Goal: Transaction & Acquisition: Purchase product/service

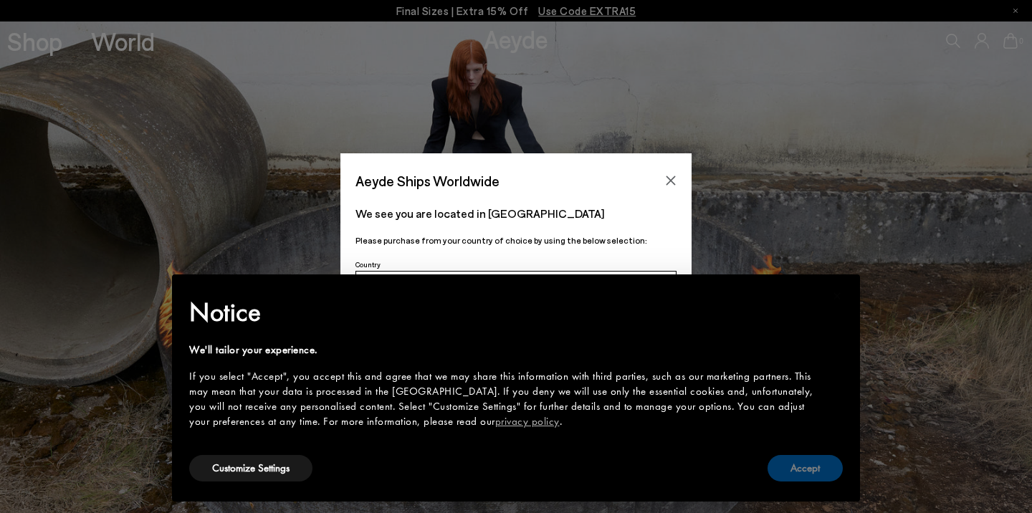
click at [831, 473] on button "Accept" at bounding box center [805, 468] width 75 height 27
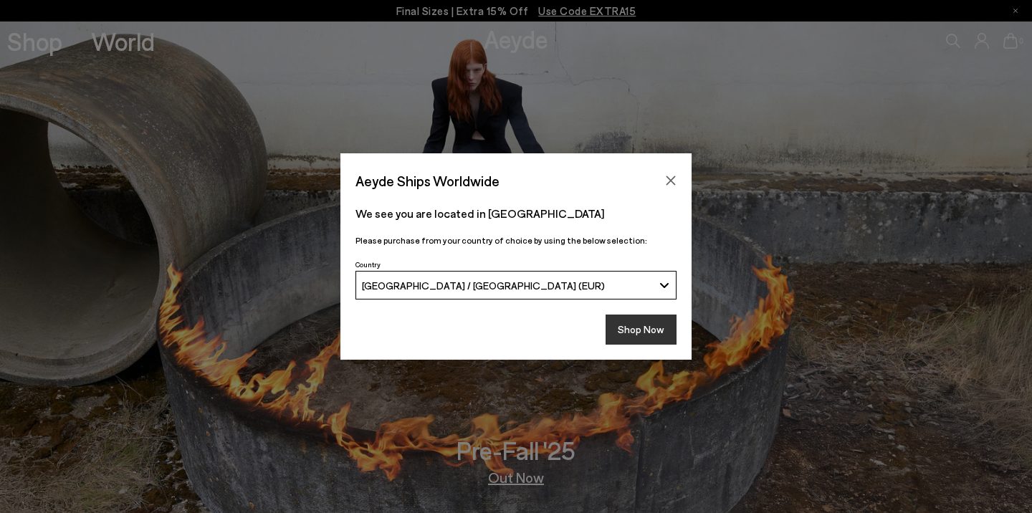
click at [657, 333] on button "Shop Now" at bounding box center [641, 330] width 71 height 30
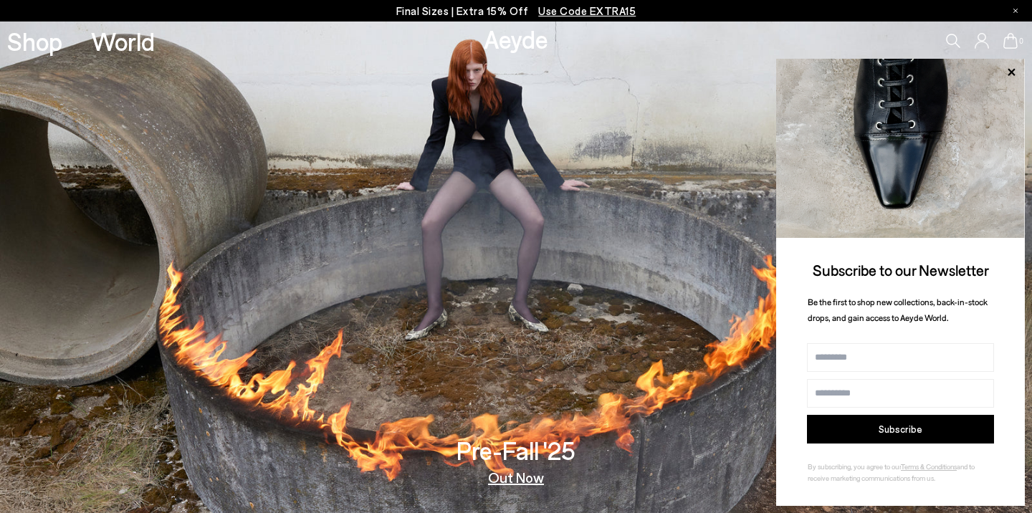
click at [599, 11] on span "Use Code EXTRA15" at bounding box center [586, 10] width 97 height 13
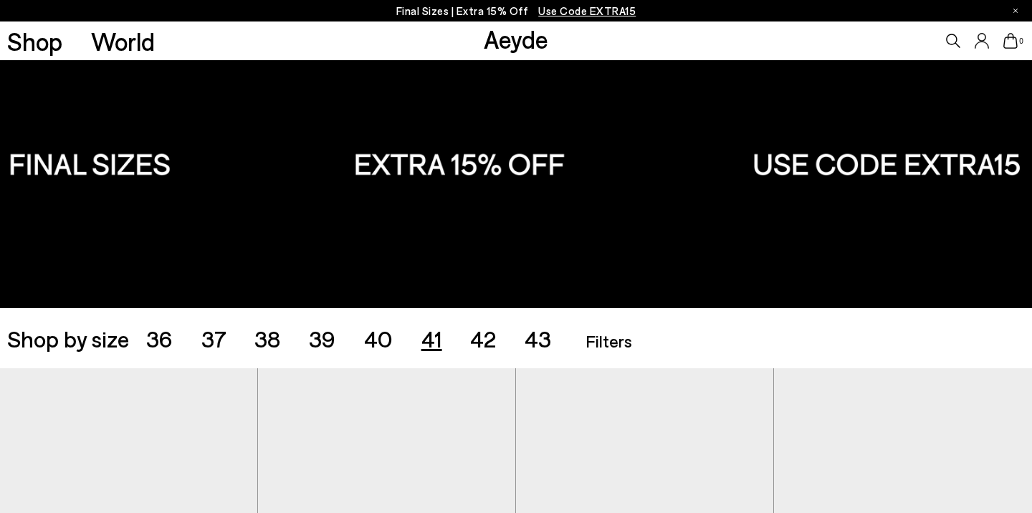
click at [431, 334] on span "41" at bounding box center [431, 338] width 21 height 27
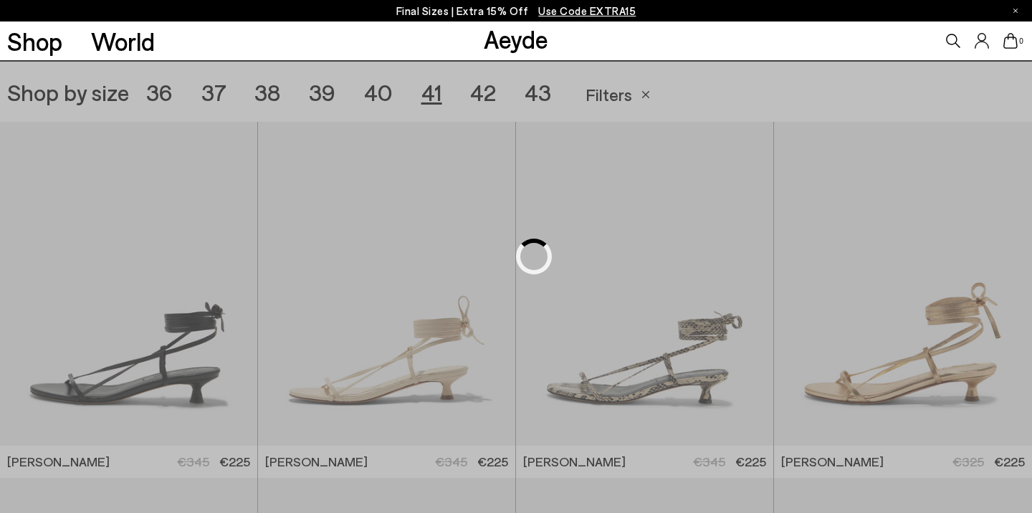
scroll to position [287, 0]
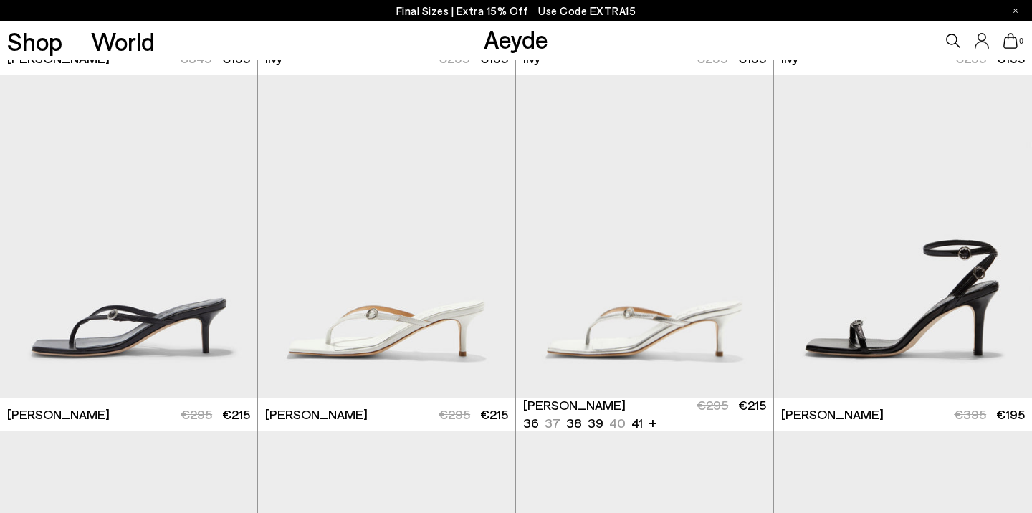
scroll to position [1574, 0]
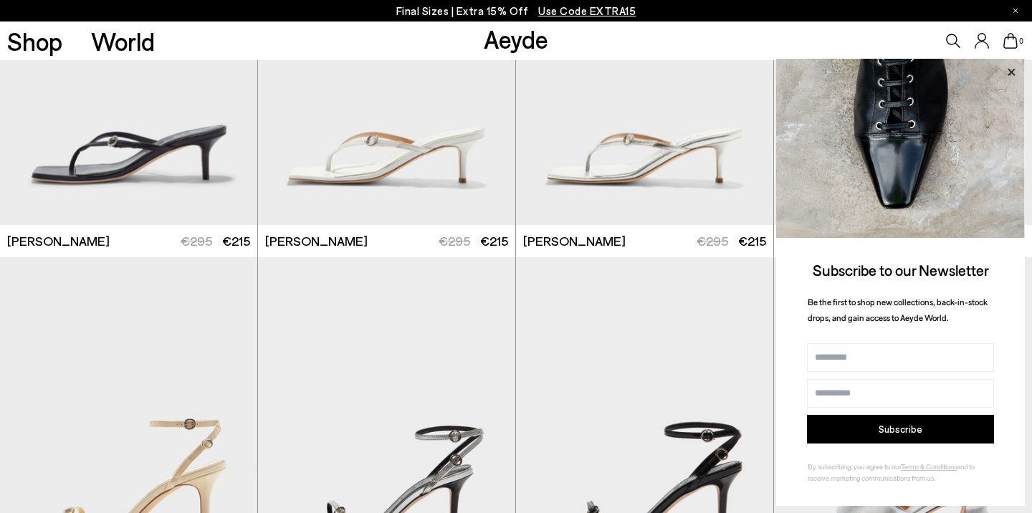
click at [1011, 70] on icon at bounding box center [1011, 72] width 19 height 19
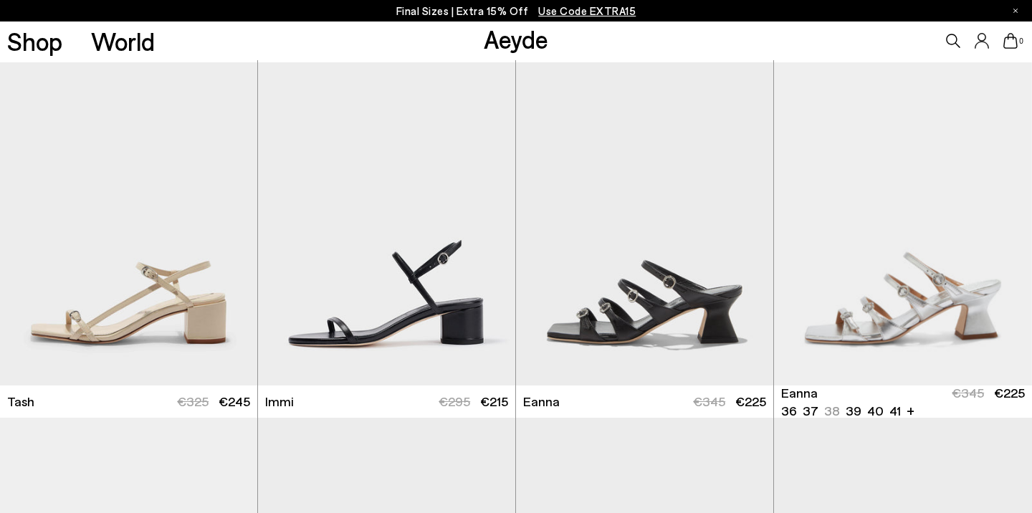
scroll to position [2857, 0]
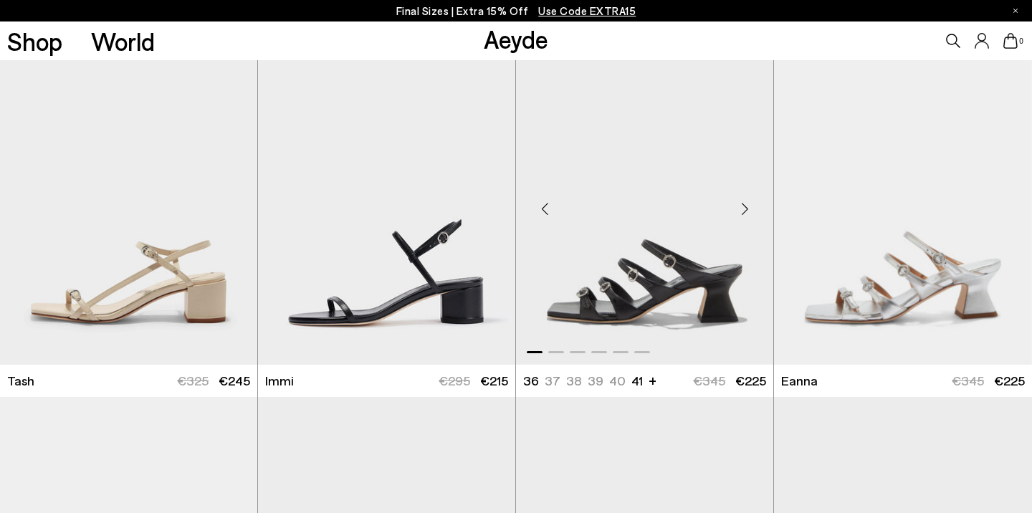
click at [737, 210] on div "Next slide" at bounding box center [744, 209] width 43 height 43
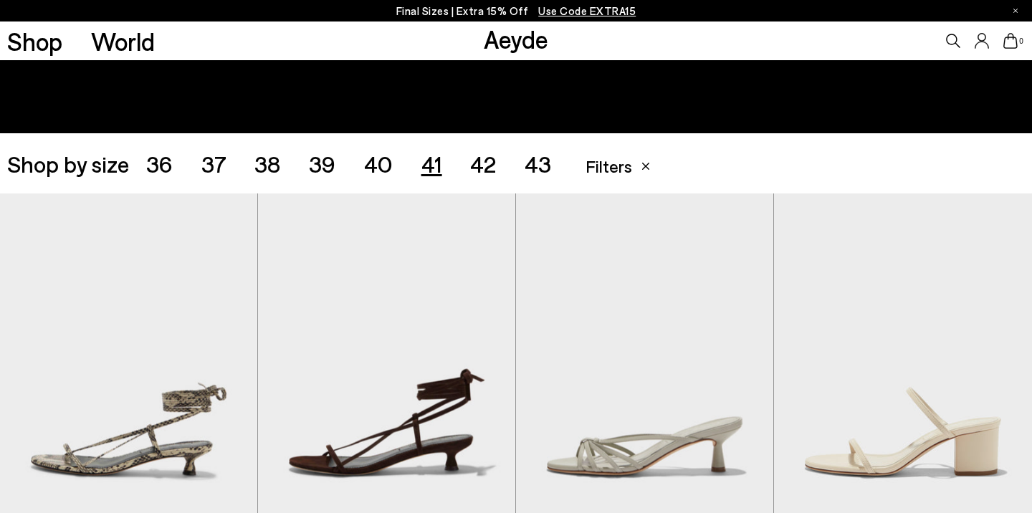
scroll to position [289, 0]
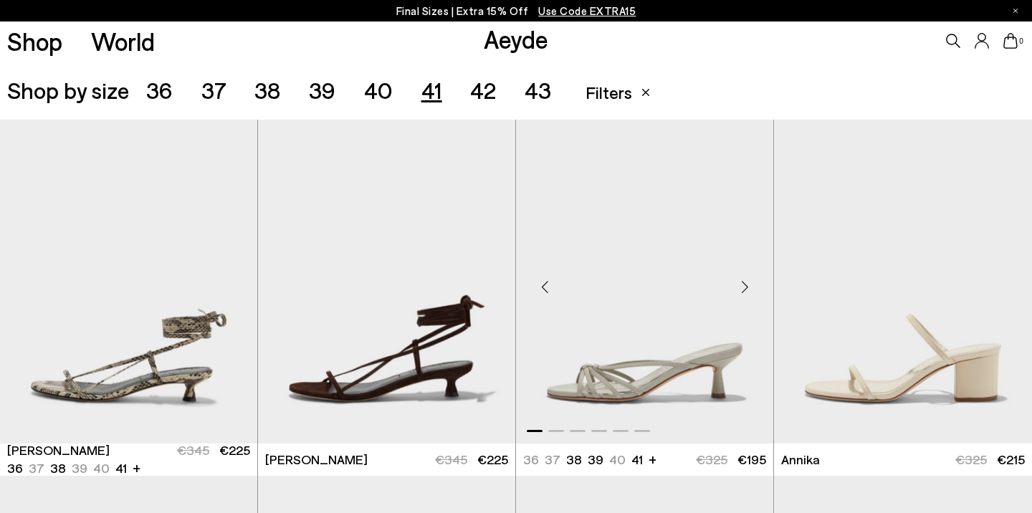
click at [740, 290] on div "Next slide" at bounding box center [744, 287] width 43 height 43
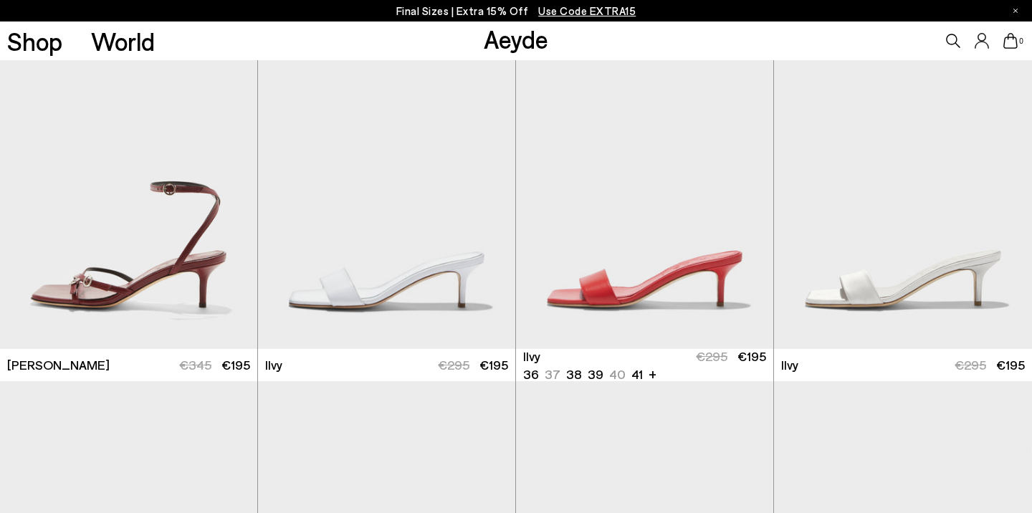
scroll to position [1395, 0]
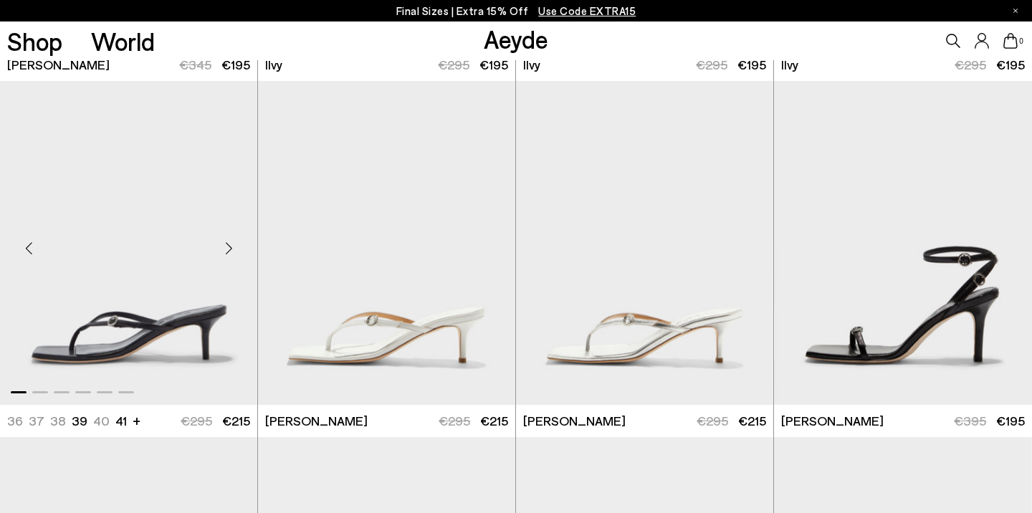
click at [224, 245] on div "Next slide" at bounding box center [228, 248] width 43 height 43
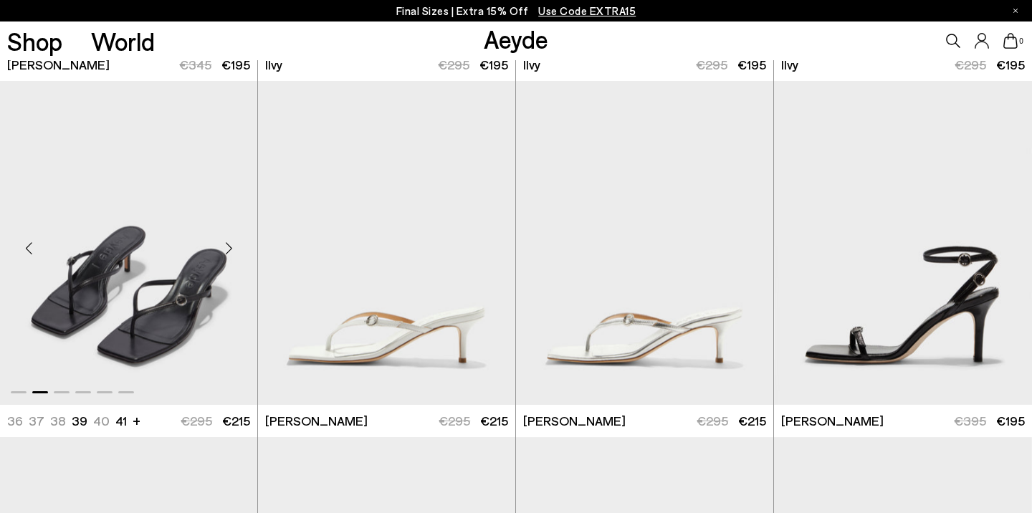
click at [224, 245] on div "Next slide" at bounding box center [228, 248] width 43 height 43
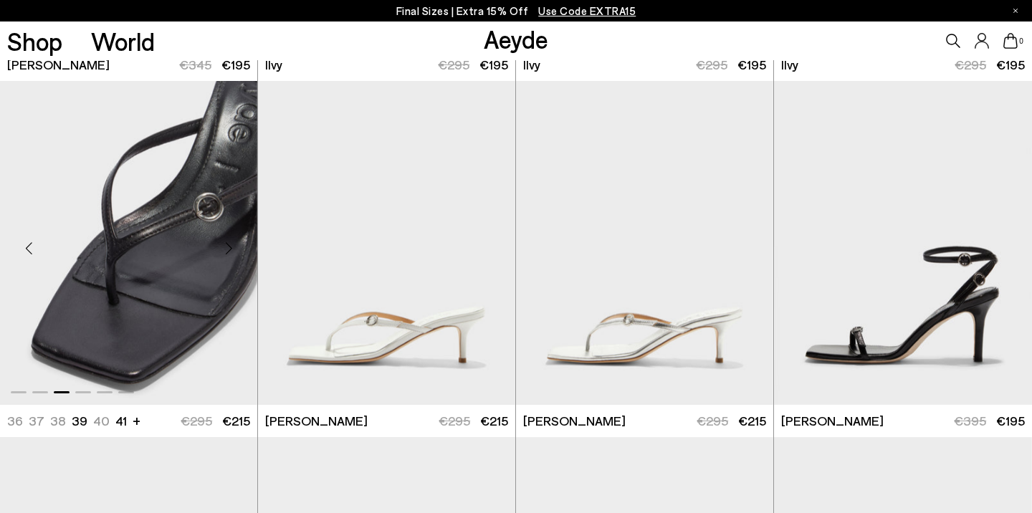
click at [224, 245] on div "Next slide" at bounding box center [228, 248] width 43 height 43
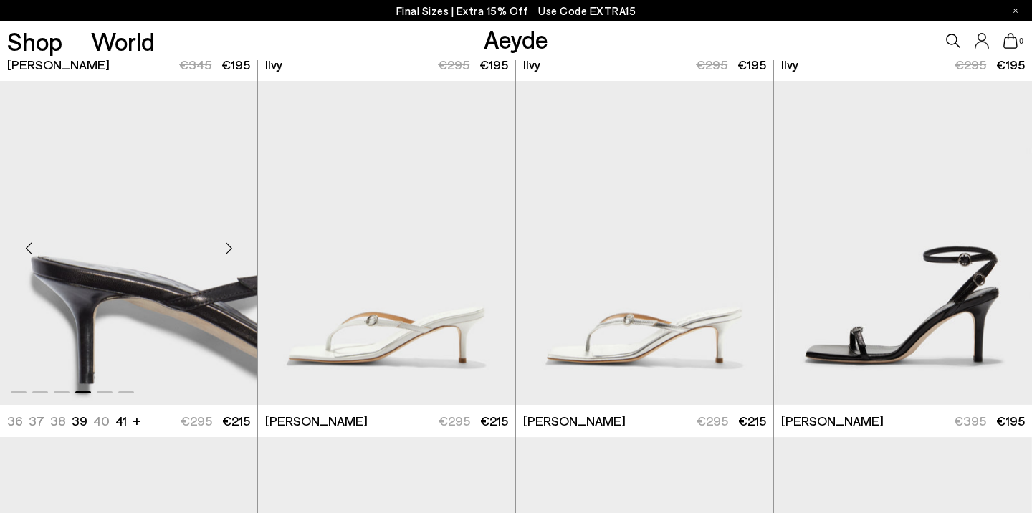
click at [148, 256] on img "4 / 6" at bounding box center [128, 242] width 257 height 323
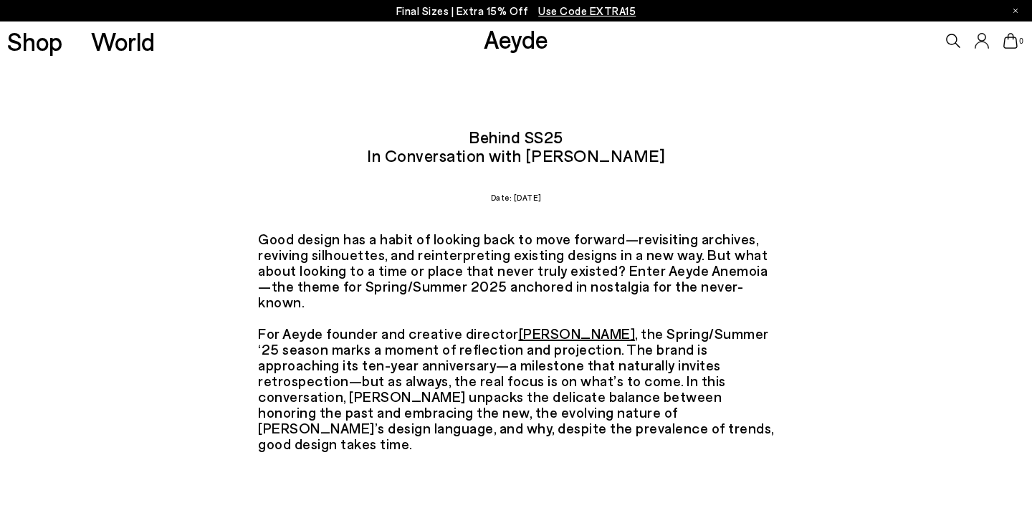
click at [752, 333] on div "Good design has a habit of looking back to move forward—revisiting archives, re…" at bounding box center [516, 341] width 516 height 221
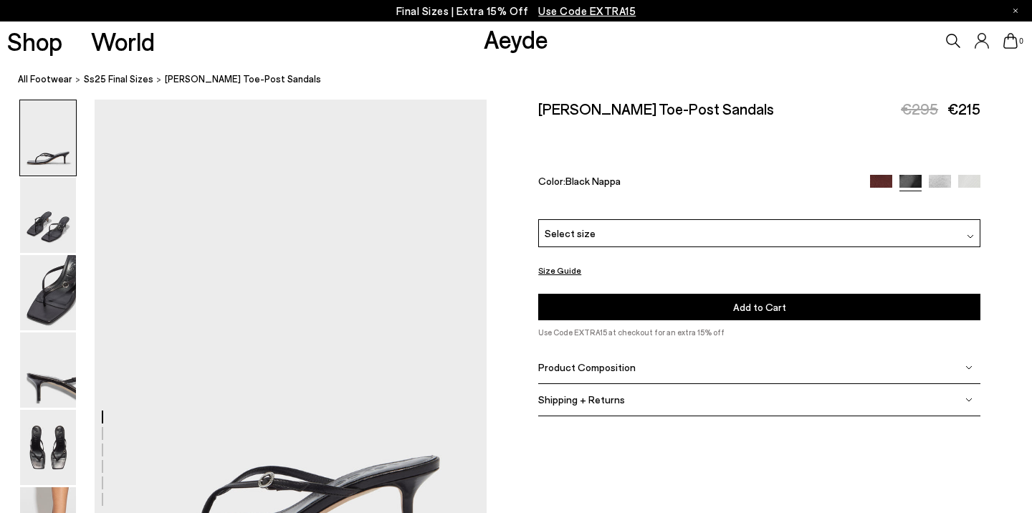
scroll to position [104, 0]
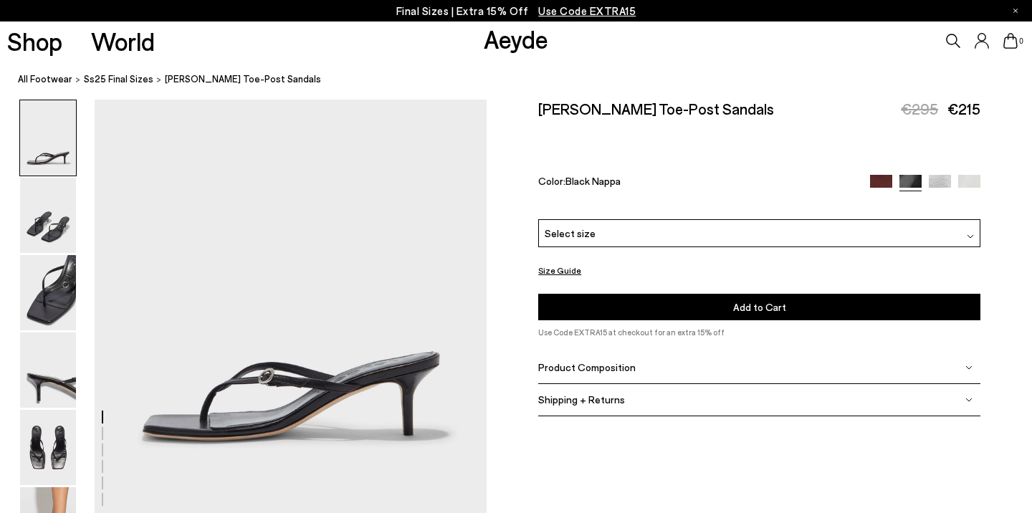
click at [778, 219] on div "Select size" at bounding box center [759, 233] width 442 height 28
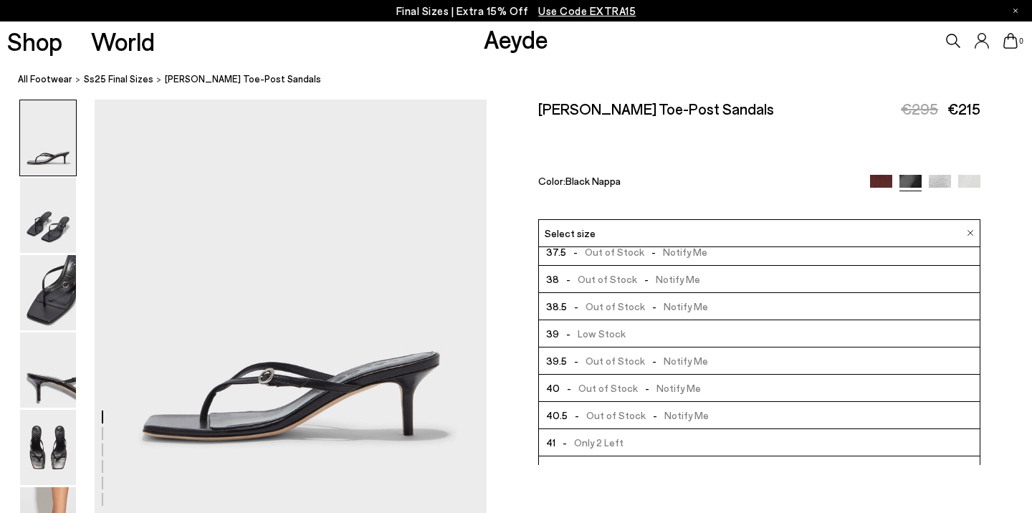
scroll to position [82, 0]
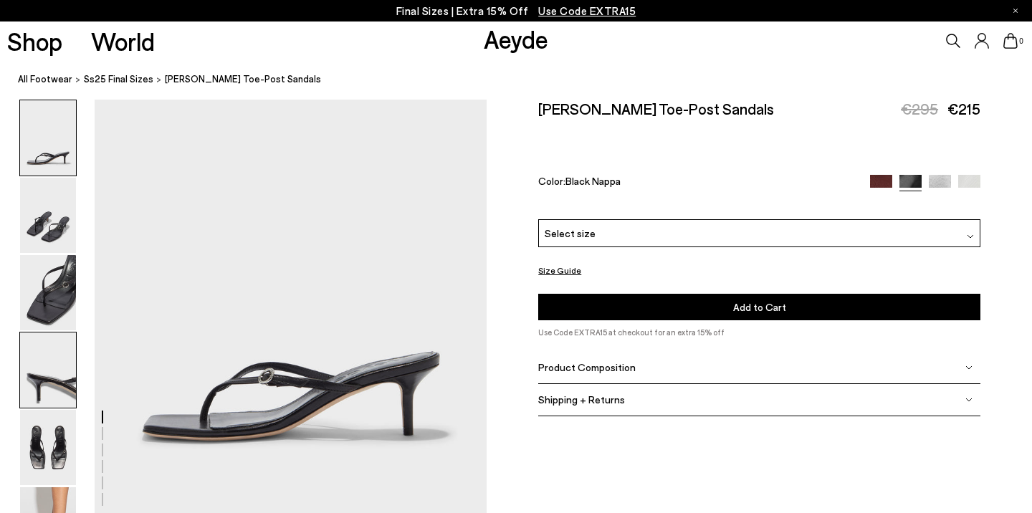
click at [49, 366] on img at bounding box center [48, 370] width 56 height 75
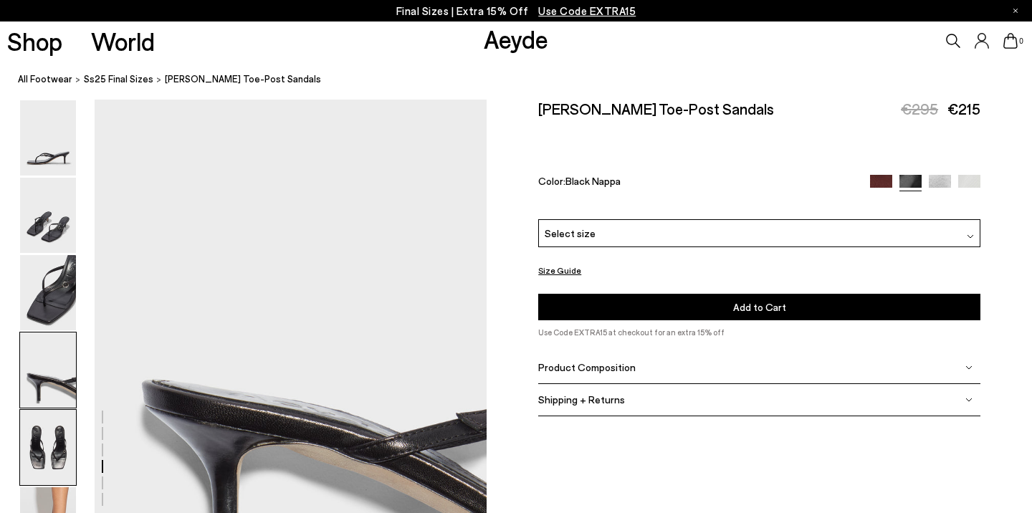
click at [48, 457] on img at bounding box center [48, 447] width 56 height 75
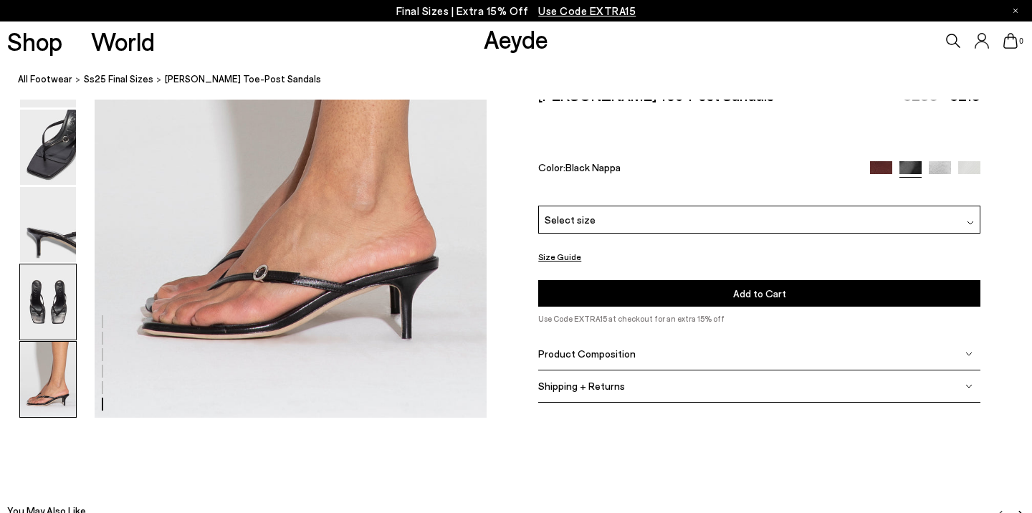
scroll to position [2737, 0]
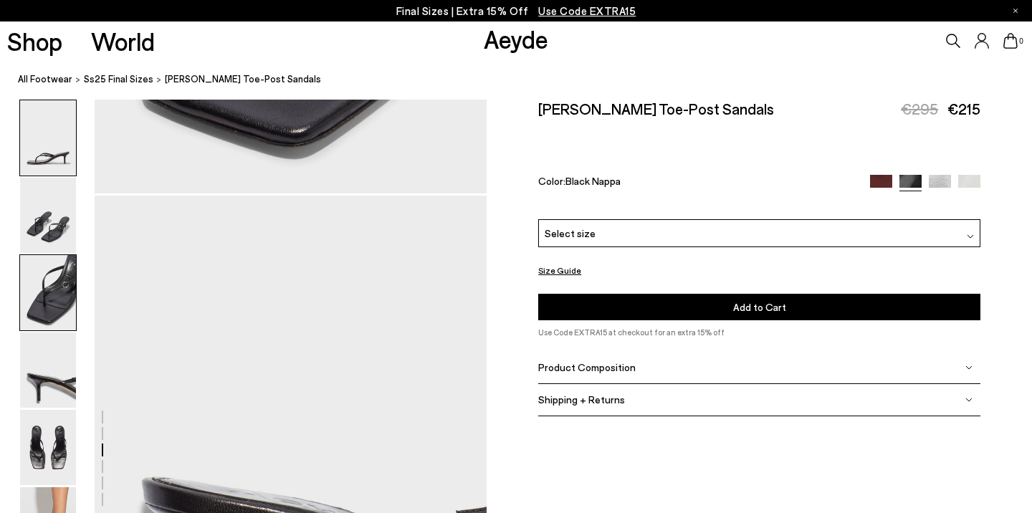
click at [61, 143] on img at bounding box center [48, 137] width 56 height 75
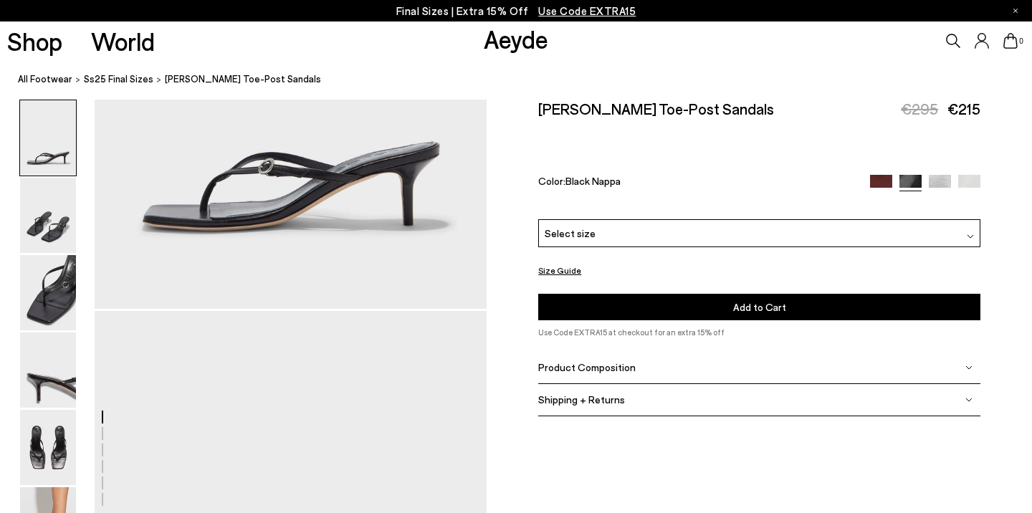
scroll to position [767, 0]
